Goal: Navigation & Orientation: Find specific page/section

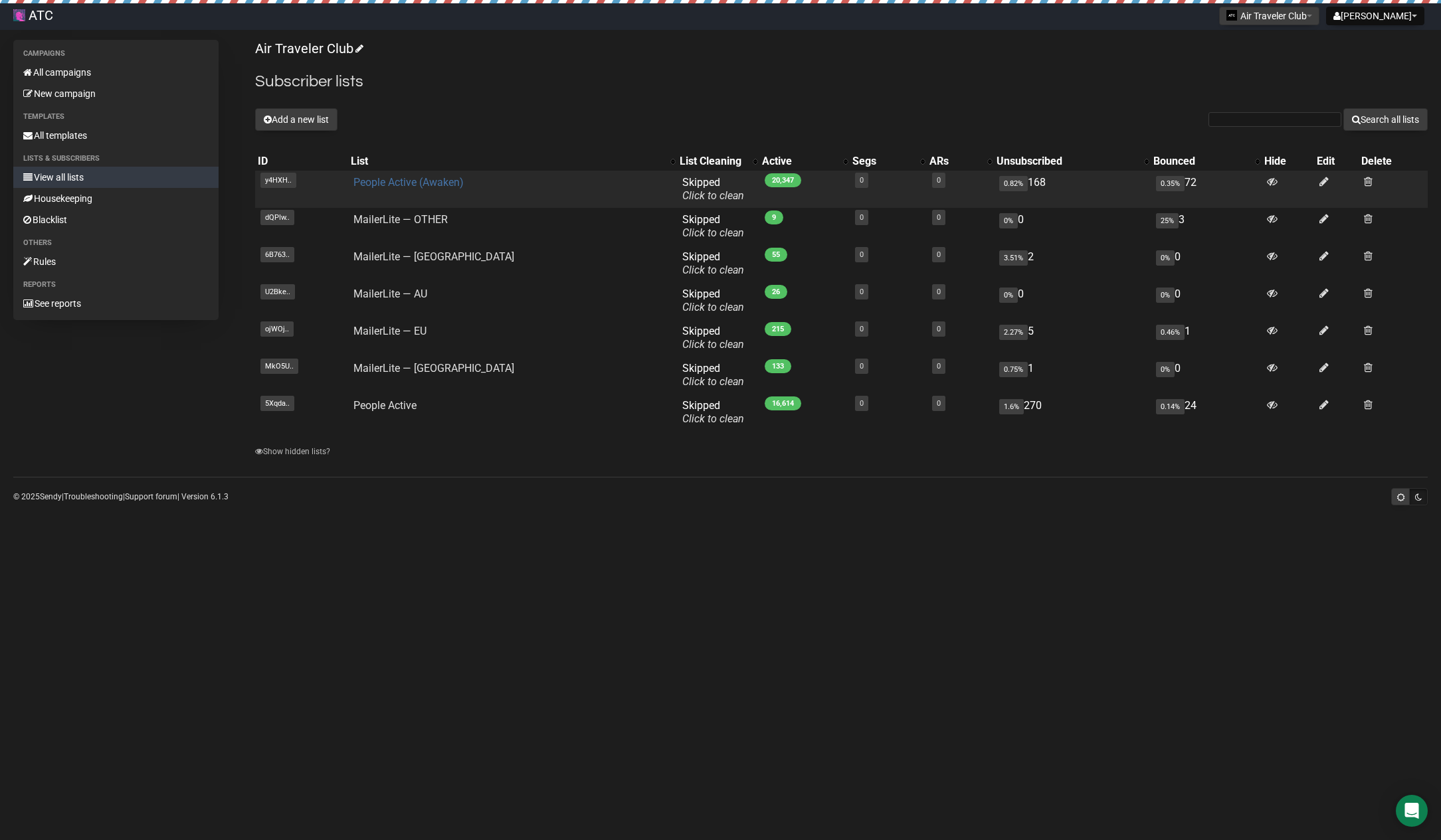
click at [449, 179] on link "People Active (Awaken)" at bounding box center [408, 182] width 110 height 13
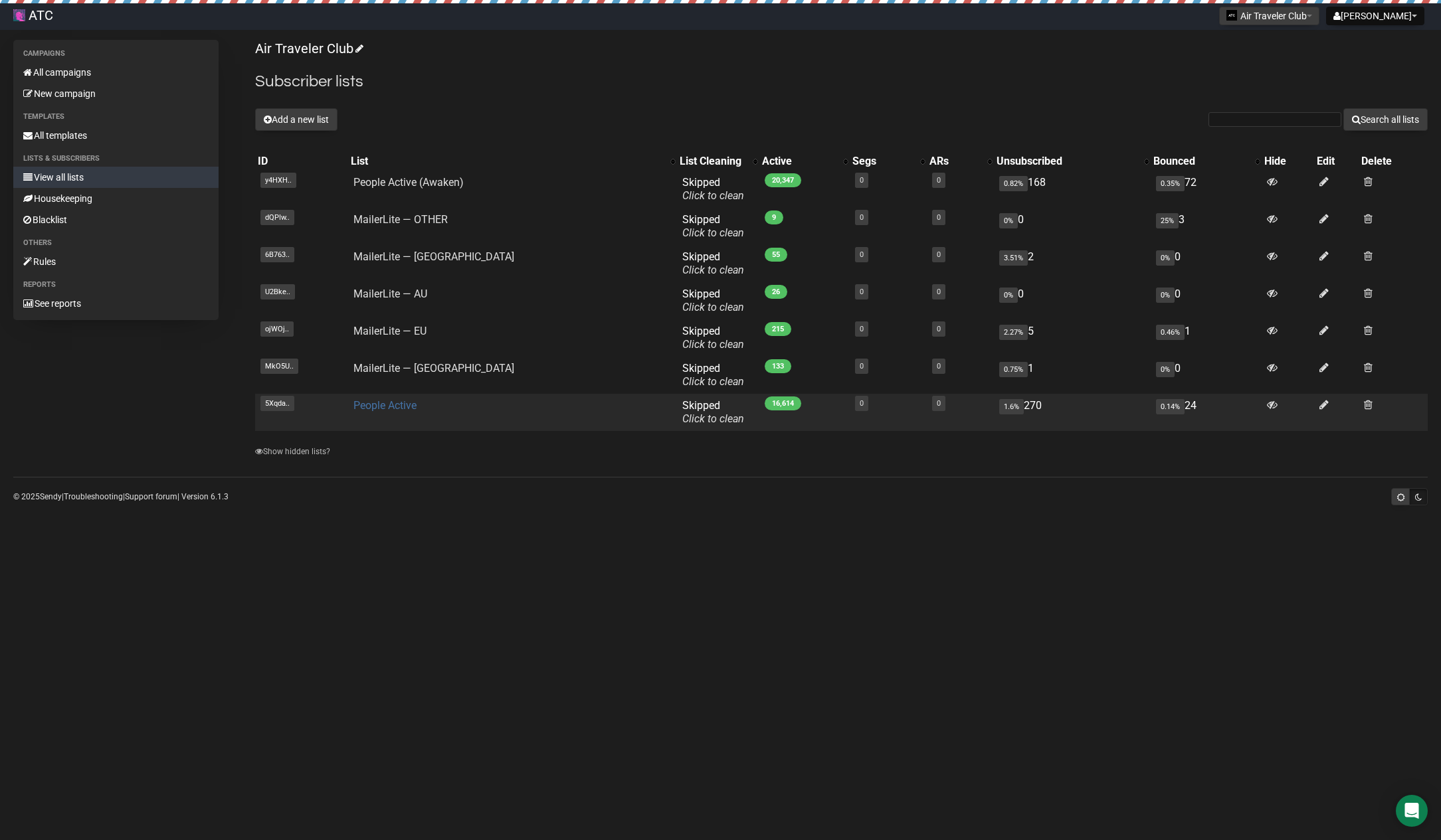
click at [401, 405] on link "People Active" at bounding box center [384, 405] width 63 height 13
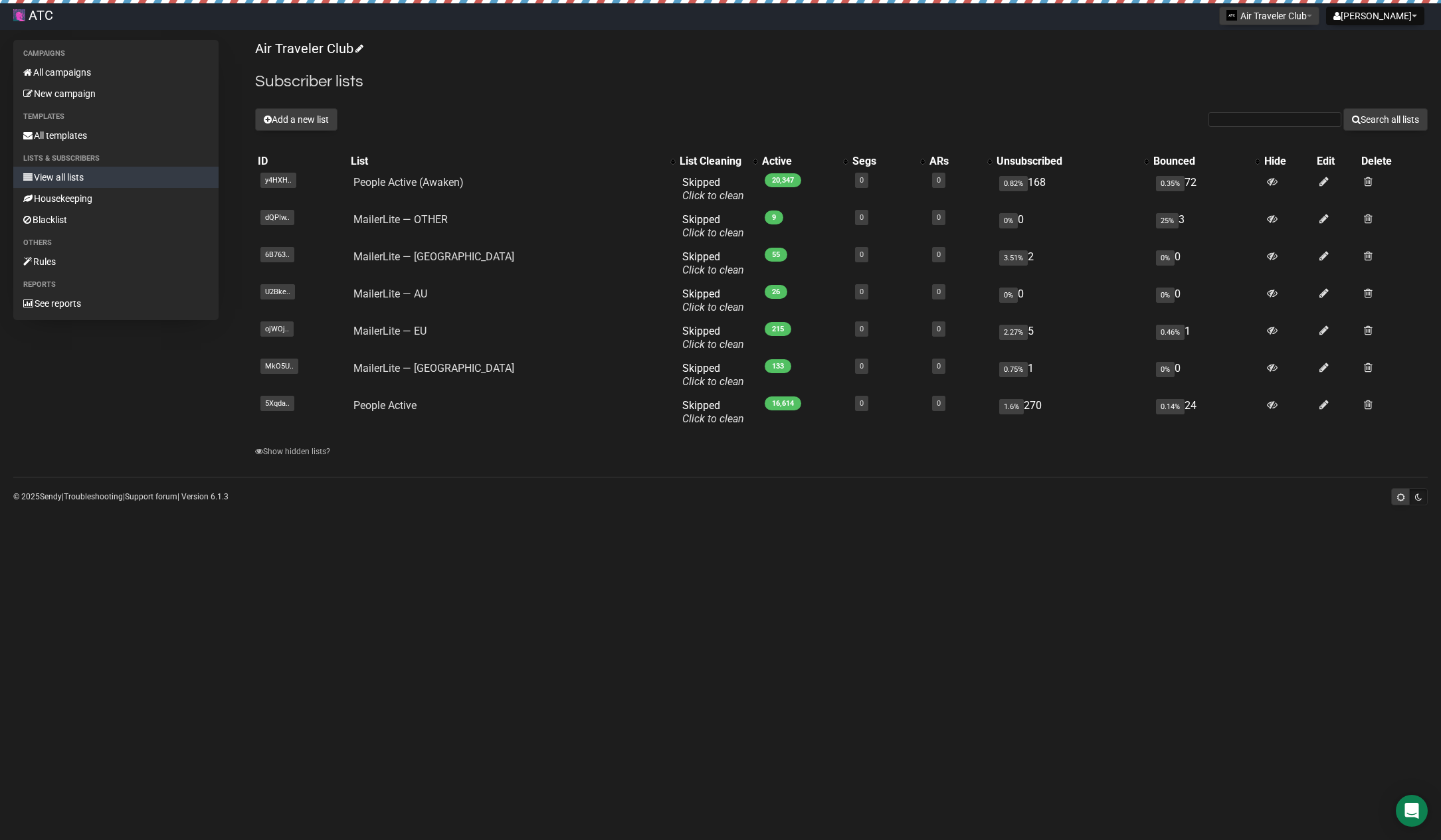
click at [831, 56] on p "Air Traveler Club" at bounding box center [841, 49] width 1172 height 18
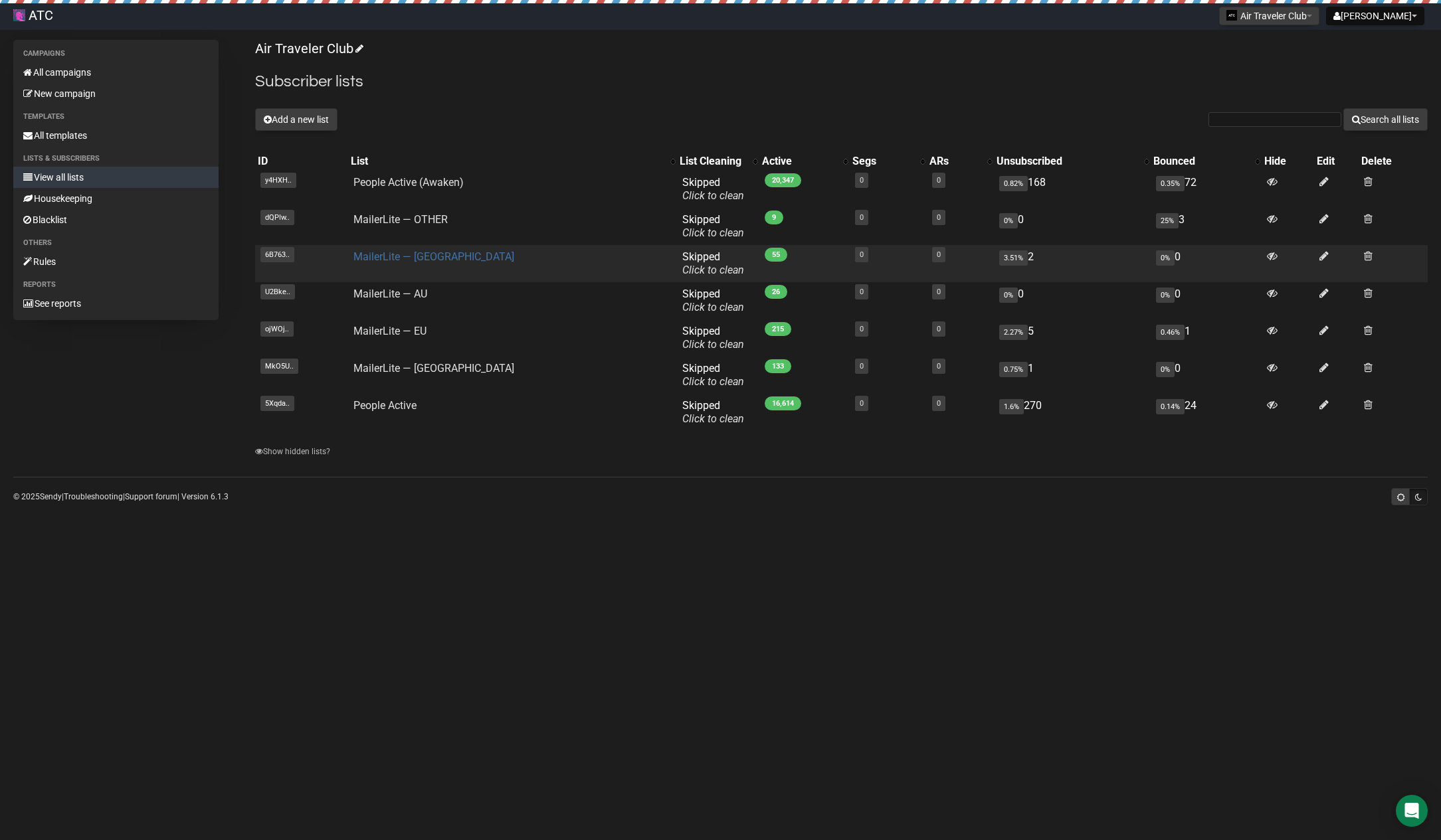
click at [412, 255] on link "MailerLite — [GEOGRAPHIC_DATA]" at bounding box center [433, 256] width 161 height 13
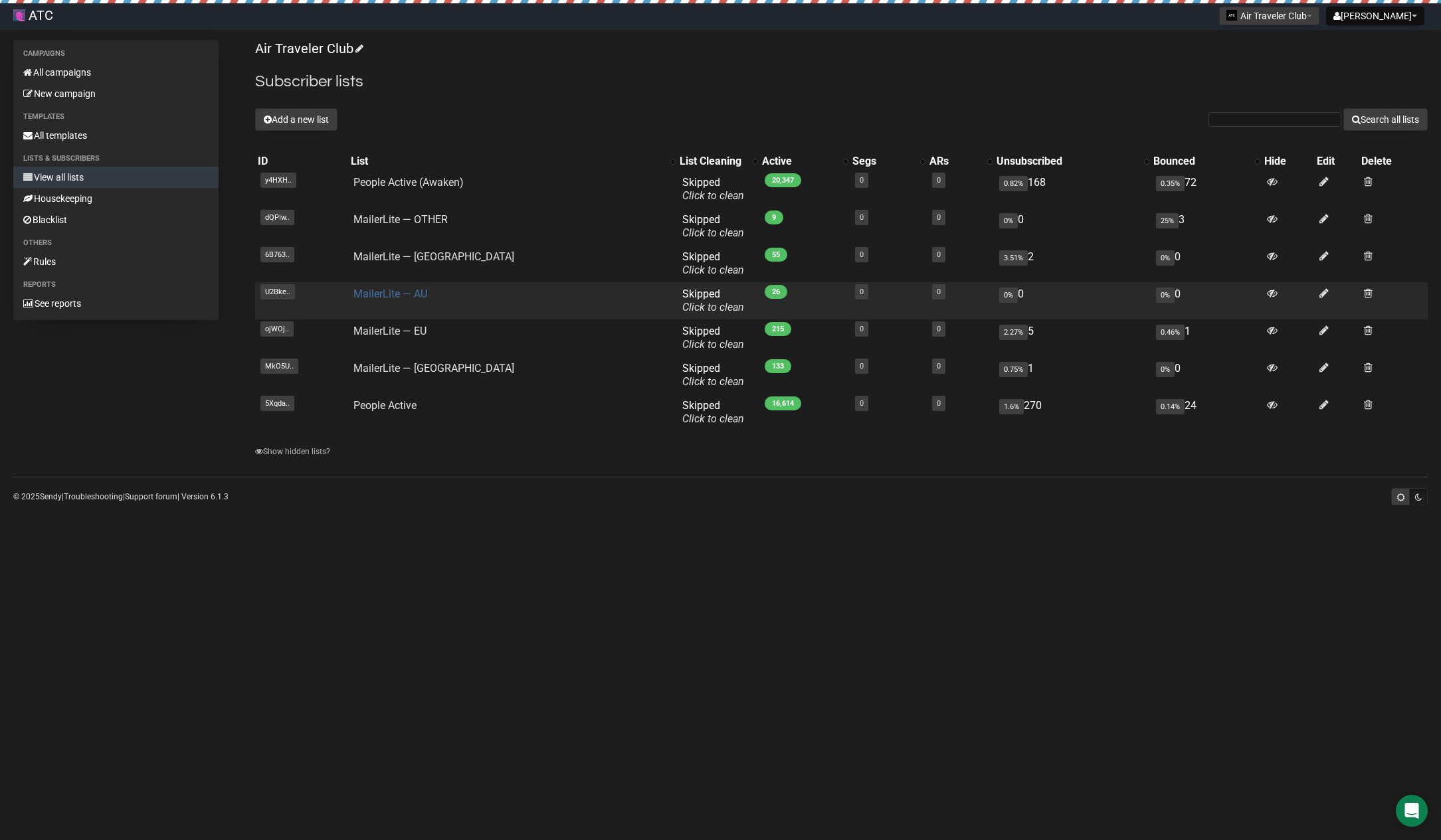
click at [418, 293] on link "MailerLite — AU" at bounding box center [390, 293] width 73 height 13
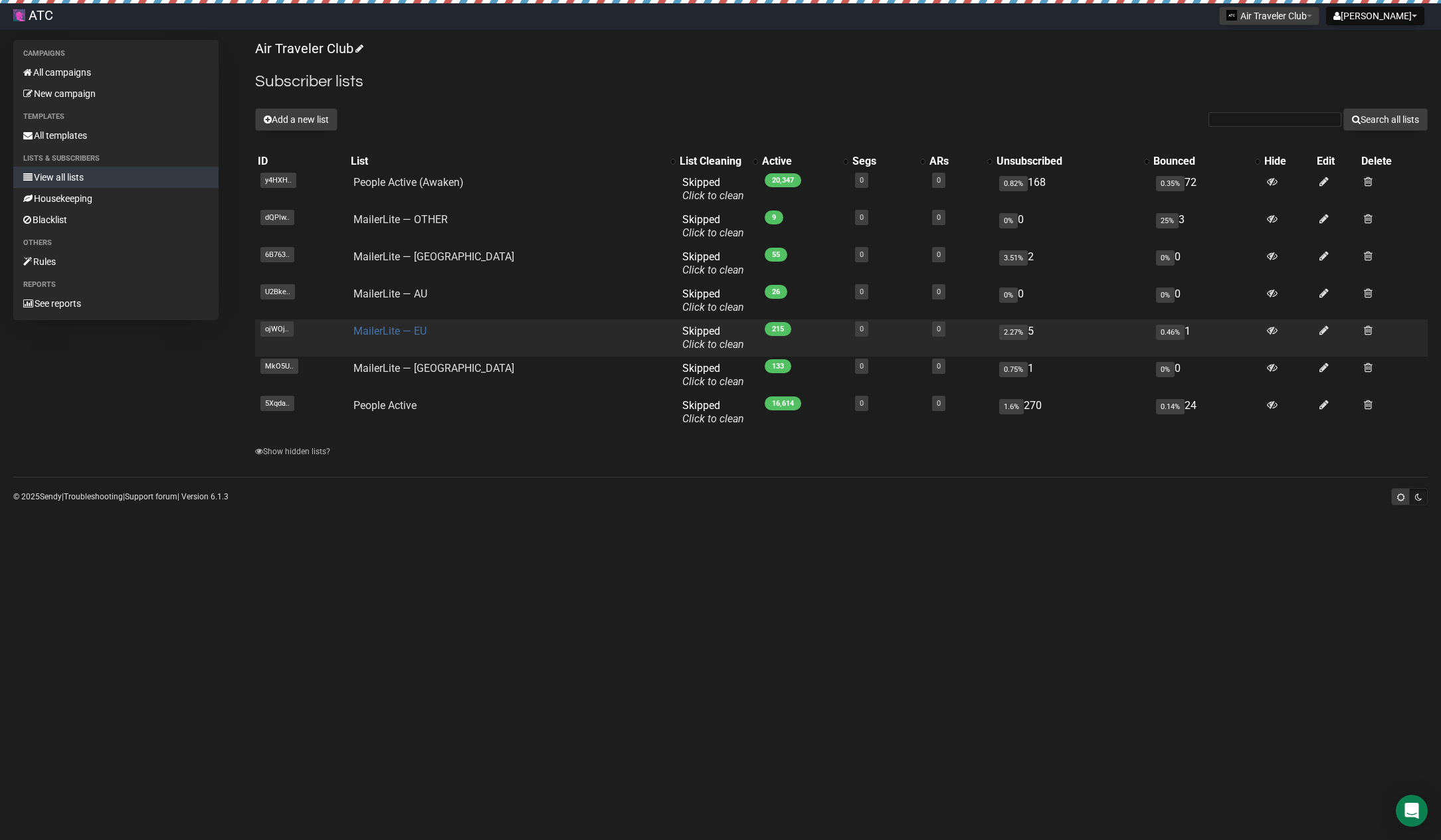
click at [411, 331] on link "MailerLite — EU" at bounding box center [390, 330] width 73 height 13
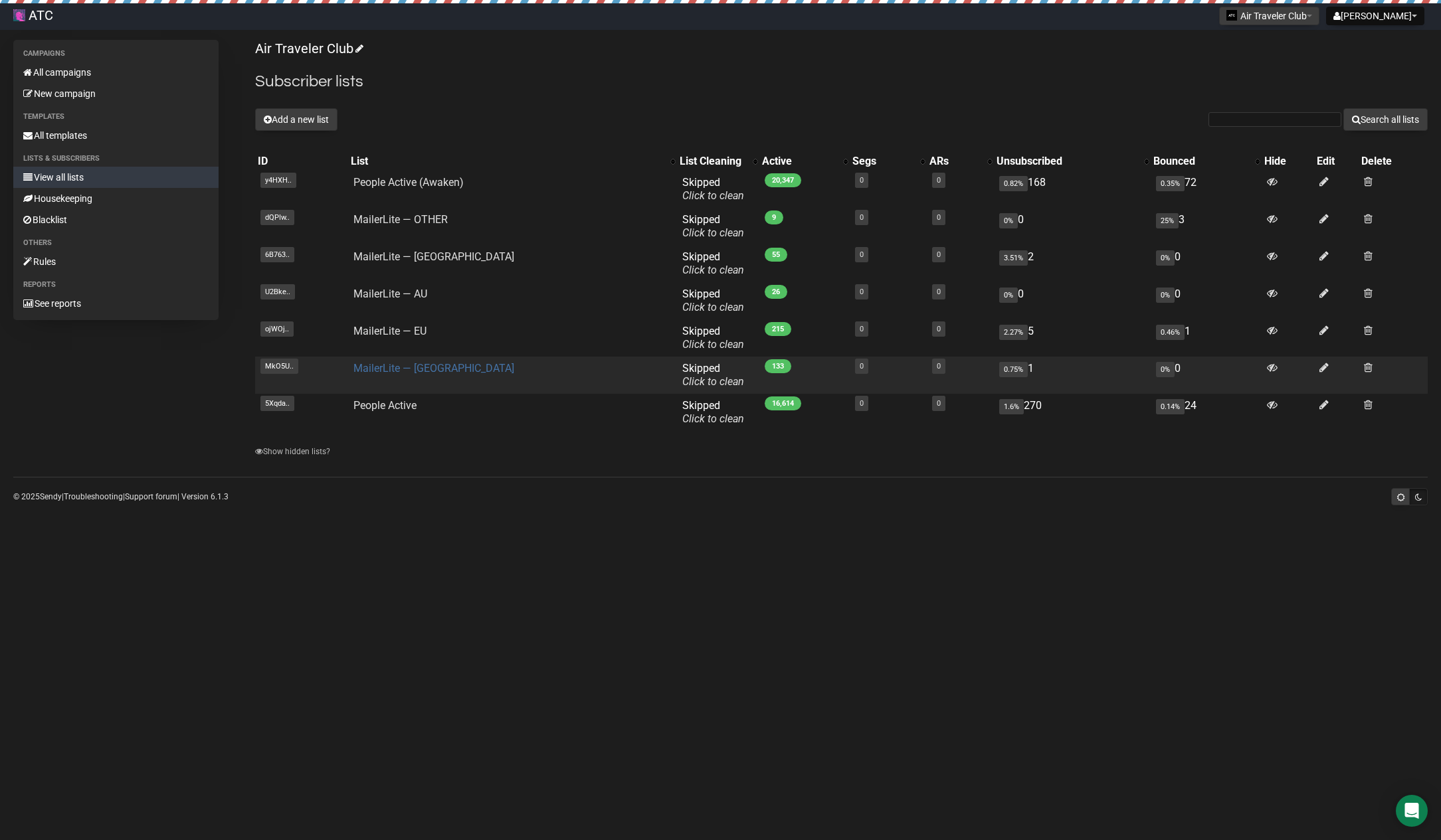
click at [411, 364] on link "MailerLite — [GEOGRAPHIC_DATA]" at bounding box center [433, 368] width 161 height 13
